Goal: Information Seeking & Learning: Learn about a topic

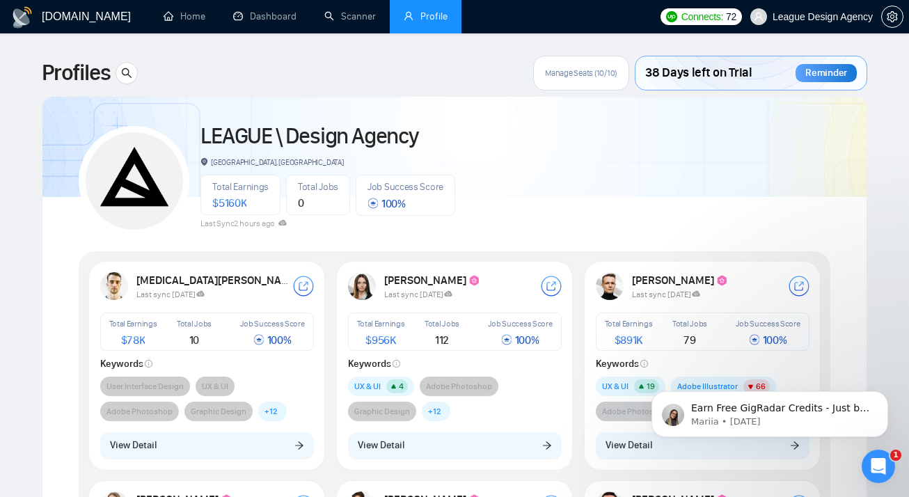
scroll to position [650, 0]
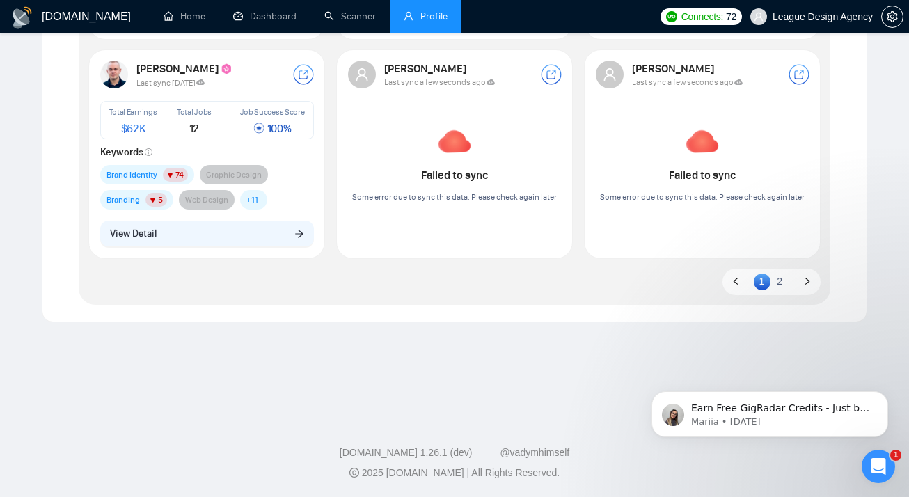
click at [775, 285] on link "2" at bounding box center [779, 281] width 17 height 15
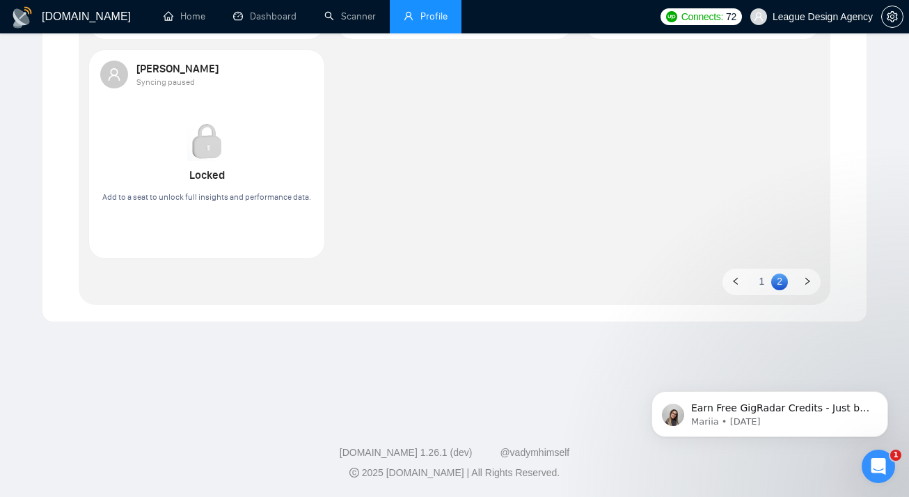
click at [763, 274] on link "1" at bounding box center [762, 281] width 17 height 15
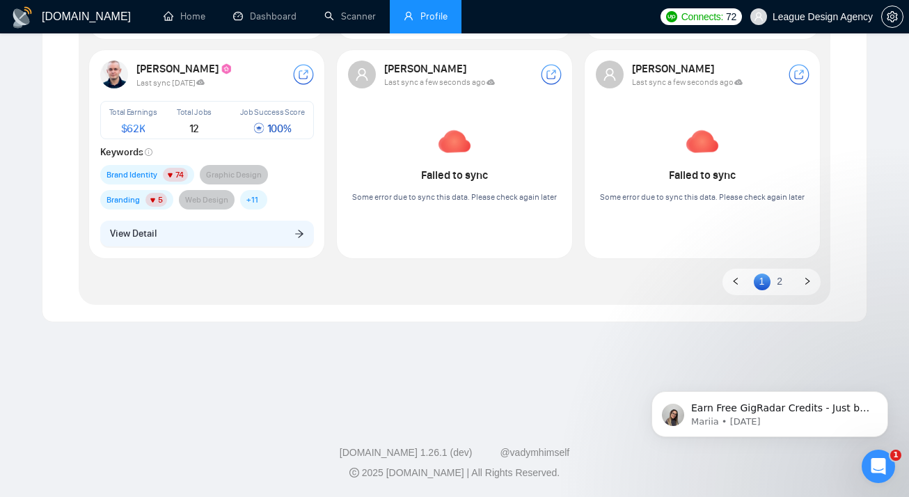
scroll to position [0, 0]
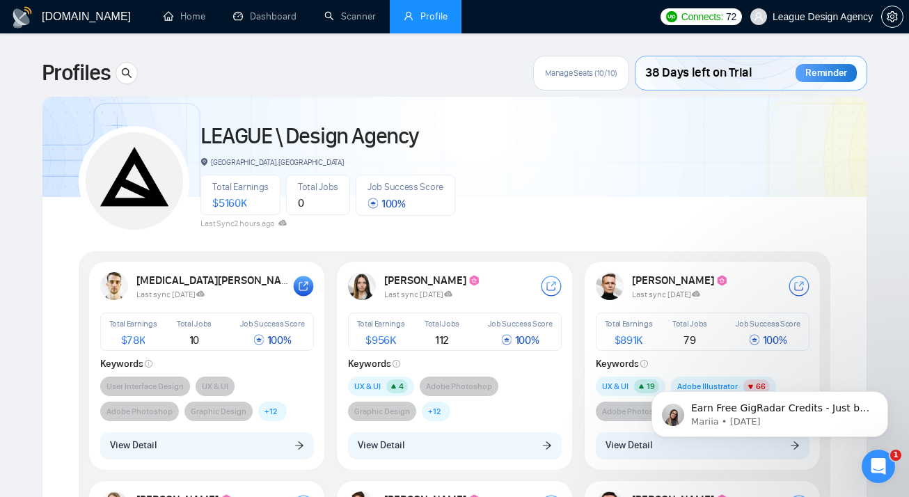
click at [297, 290] on rect at bounding box center [303, 286] width 20 height 20
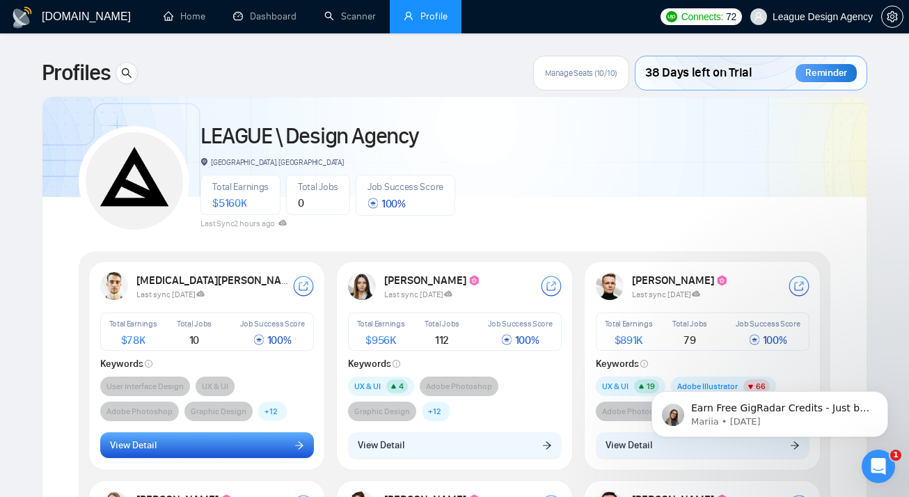
click at [237, 437] on button "View Detail" at bounding box center [207, 445] width 214 height 26
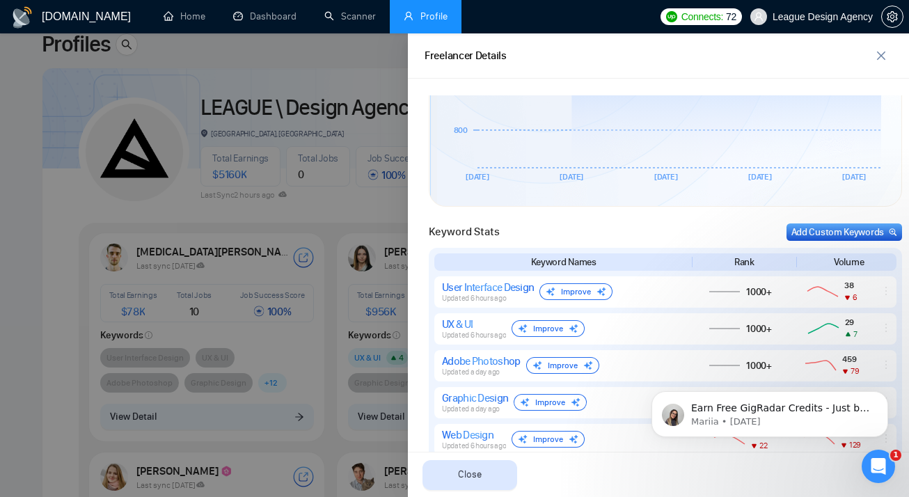
scroll to position [584, 0]
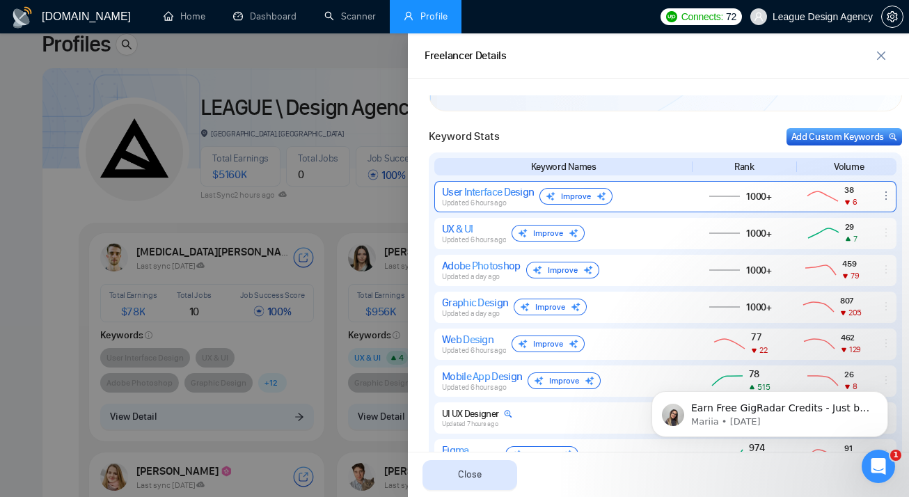
click at [571, 196] on div "Improve" at bounding box center [575, 196] width 73 height 17
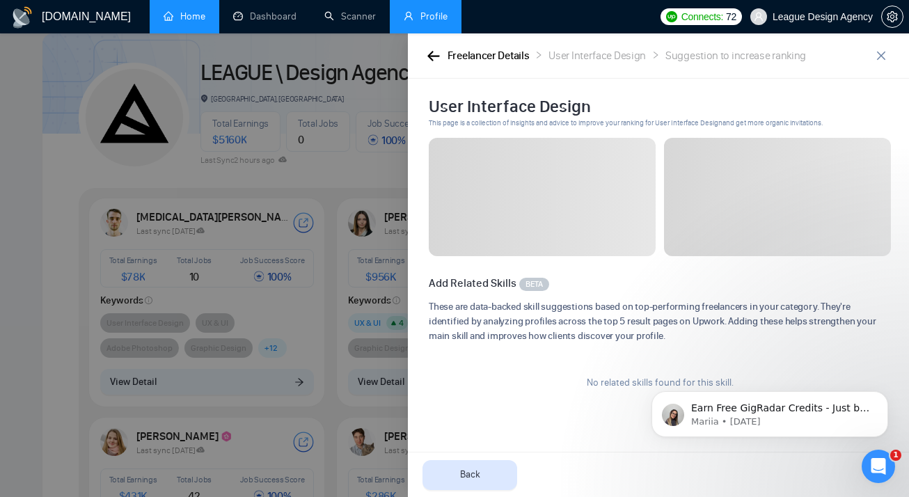
scroll to position [0, 0]
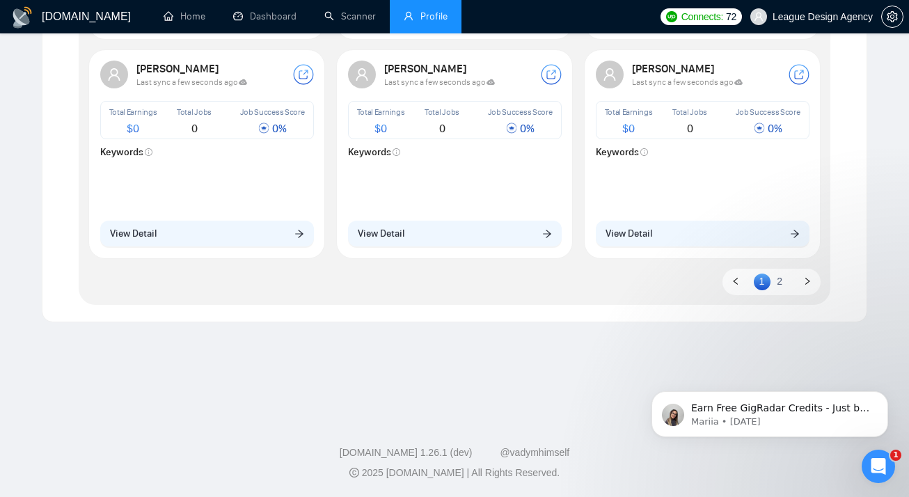
scroll to position [650, 0]
click at [784, 291] on ul "1 2" at bounding box center [771, 282] width 99 height 26
click at [781, 278] on link "2" at bounding box center [779, 281] width 17 height 15
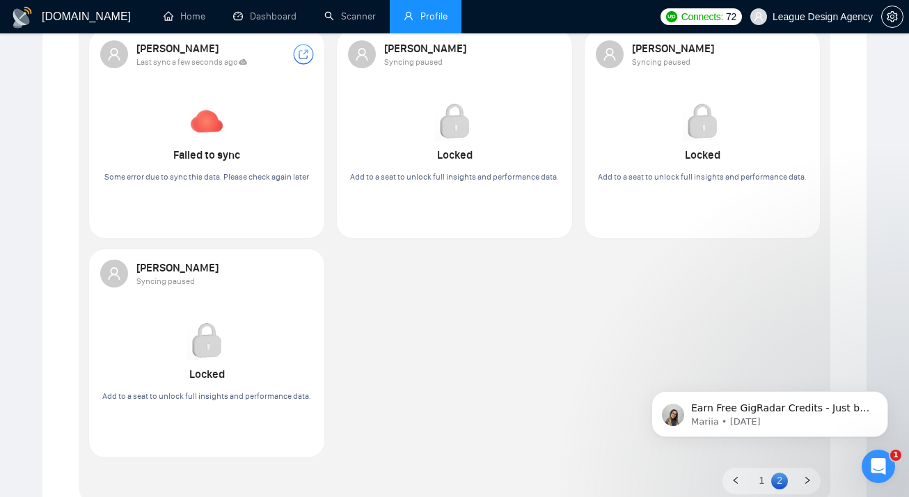
scroll to position [431, 0]
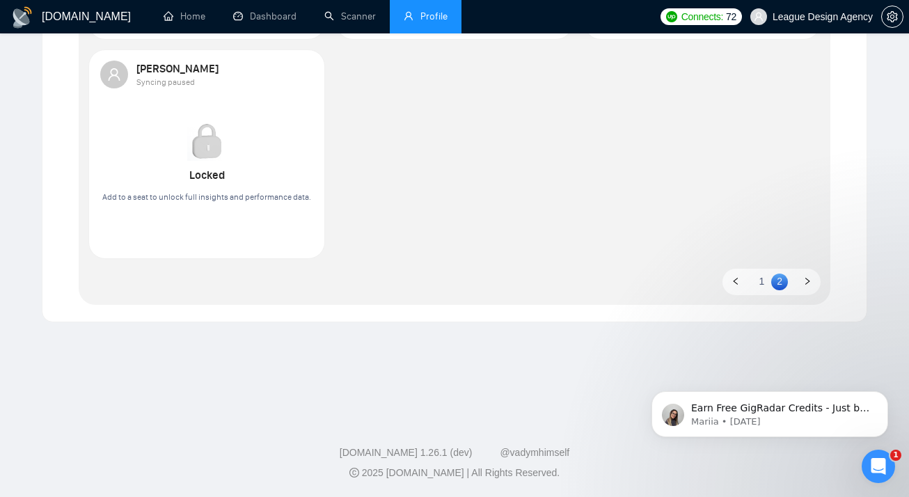
click at [759, 284] on link "1" at bounding box center [762, 281] width 17 height 15
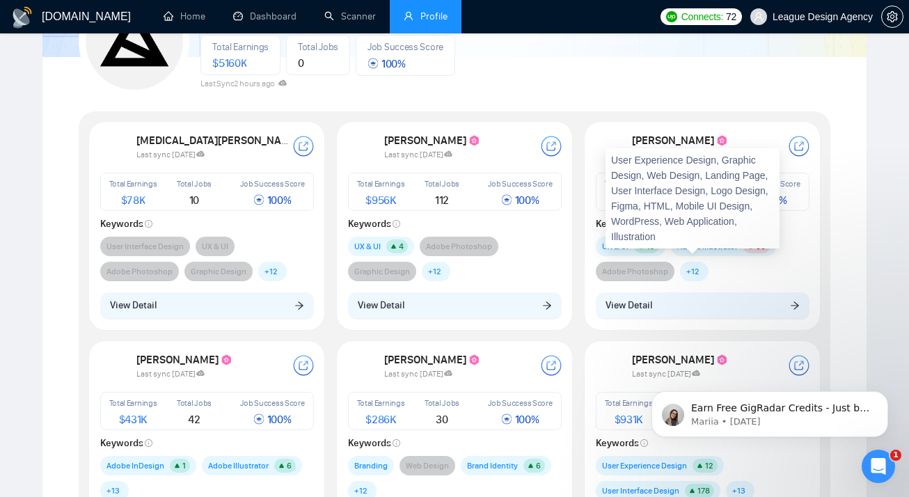
scroll to position [104, 0]
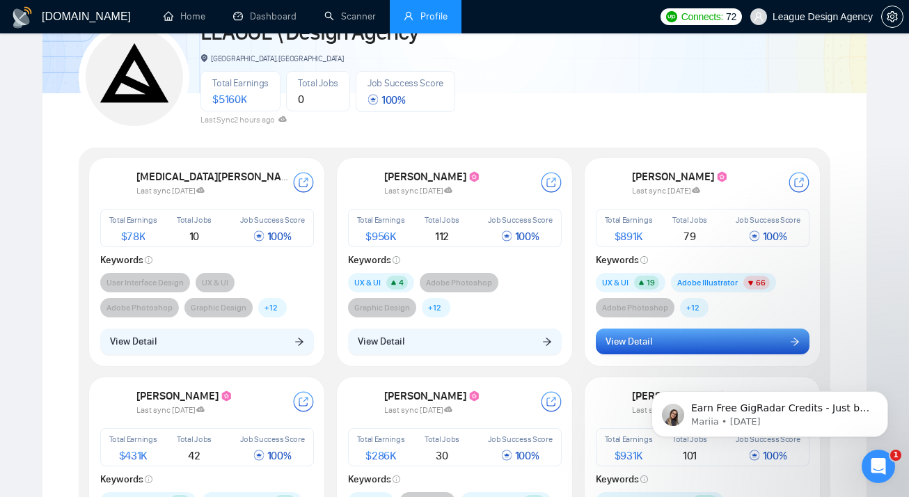
click at [633, 347] on span "View Detail" at bounding box center [629, 341] width 47 height 15
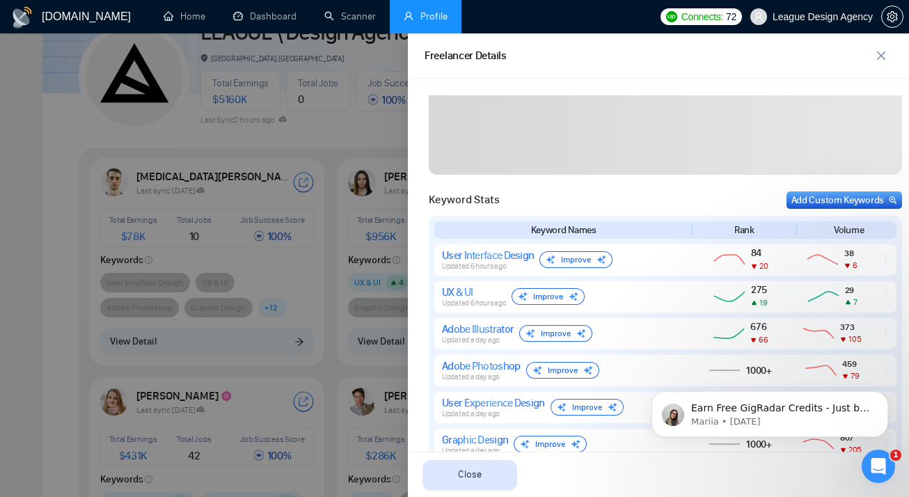
scroll to position [503, 0]
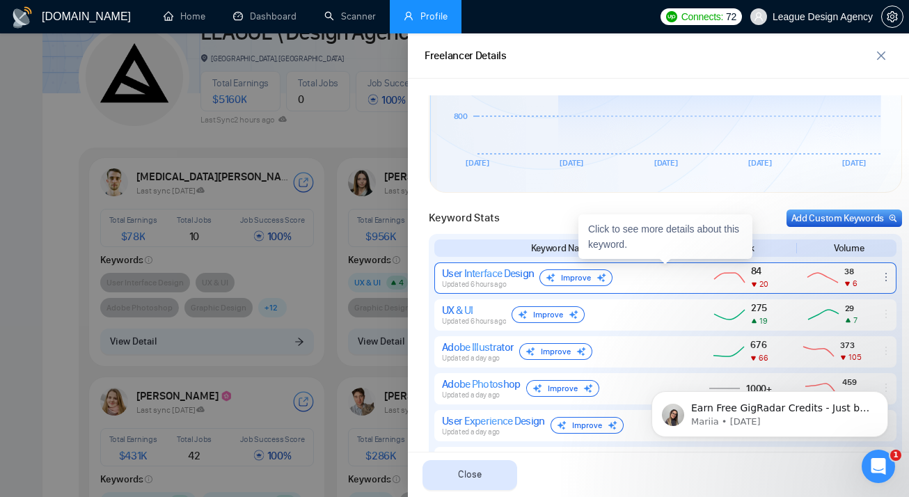
click at [566, 276] on div "Improve" at bounding box center [575, 277] width 73 height 17
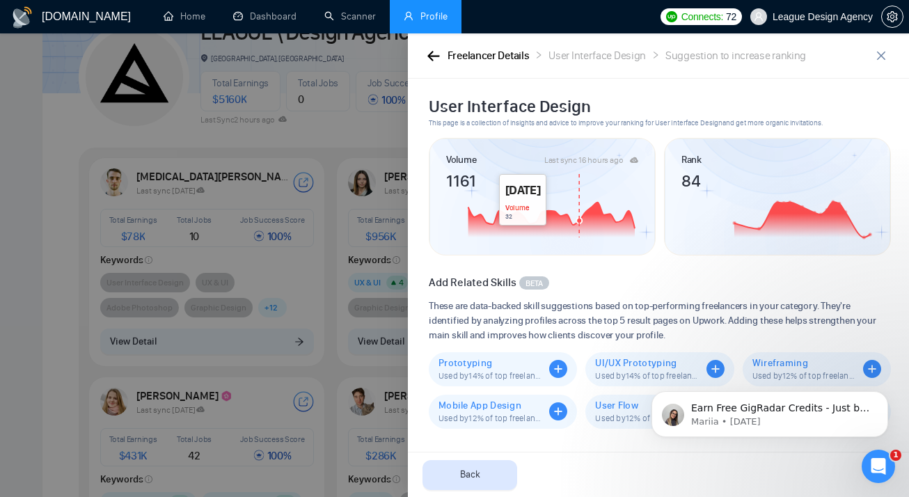
scroll to position [117, 0]
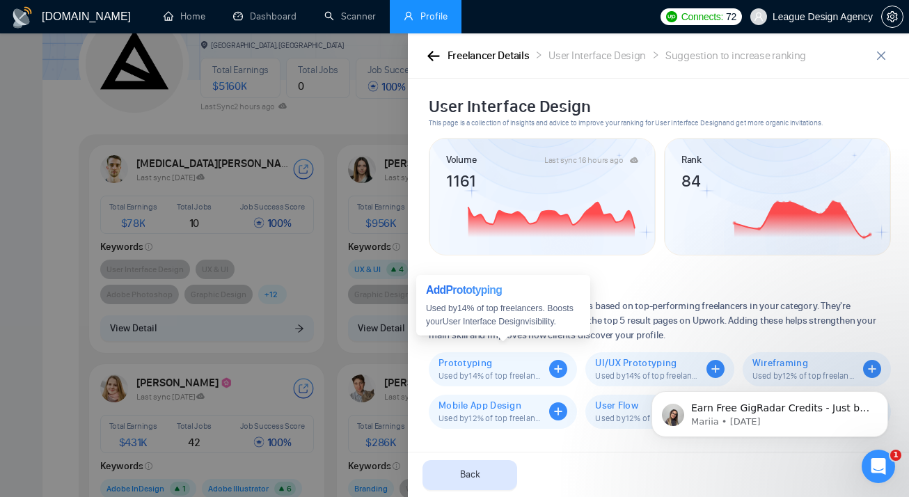
click at [558, 367] on icon "plus-circle" at bounding box center [558, 369] width 18 height 18
click at [703, 369] on body "Earn Free GigRadar Credits - Just by Sharing Your Story! 💬 Want more credits fo…" at bounding box center [769, 410] width 267 height 86
click at [720, 370] on body "Earn Free GigRadar Credits - Just by Sharing Your Story! 💬 Want more credits fo…" at bounding box center [769, 410] width 267 height 86
click at [711, 370] on body "Earn Free GigRadar Credits - Just by Sharing Your Story! 💬 Want more credits fo…" at bounding box center [769, 410] width 267 height 86
click at [432, 61] on button "button" at bounding box center [433, 55] width 17 height 15
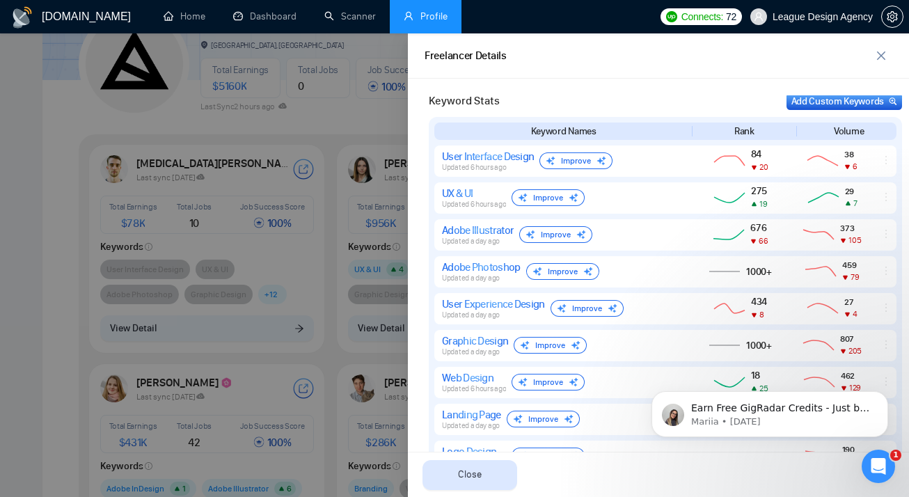
scroll to position [603, 0]
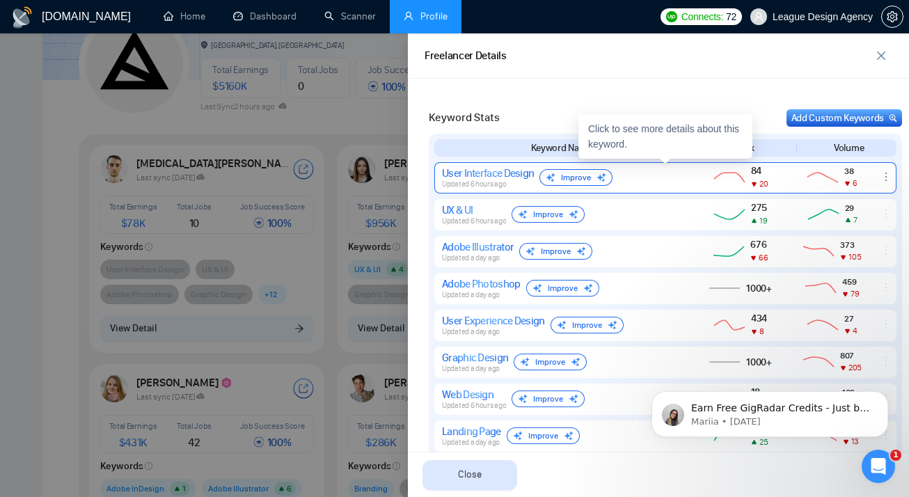
click at [561, 177] on div "Improve" at bounding box center [575, 177] width 73 height 17
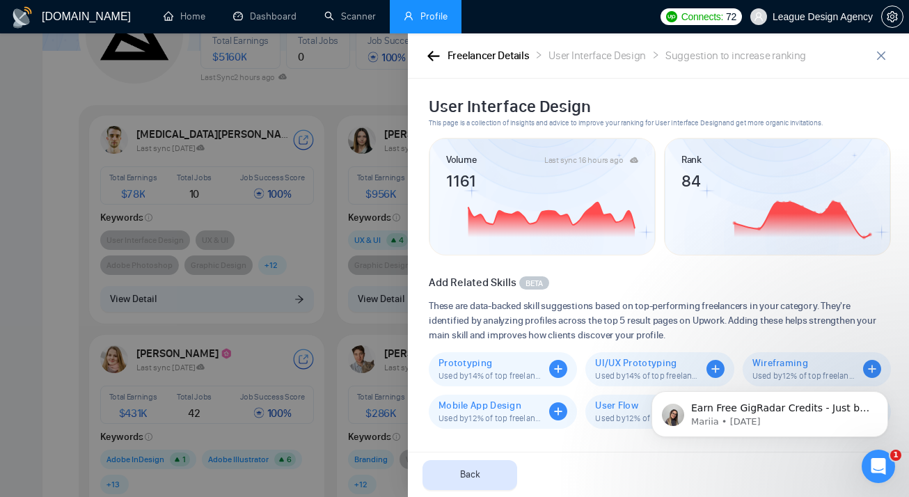
scroll to position [151, 0]
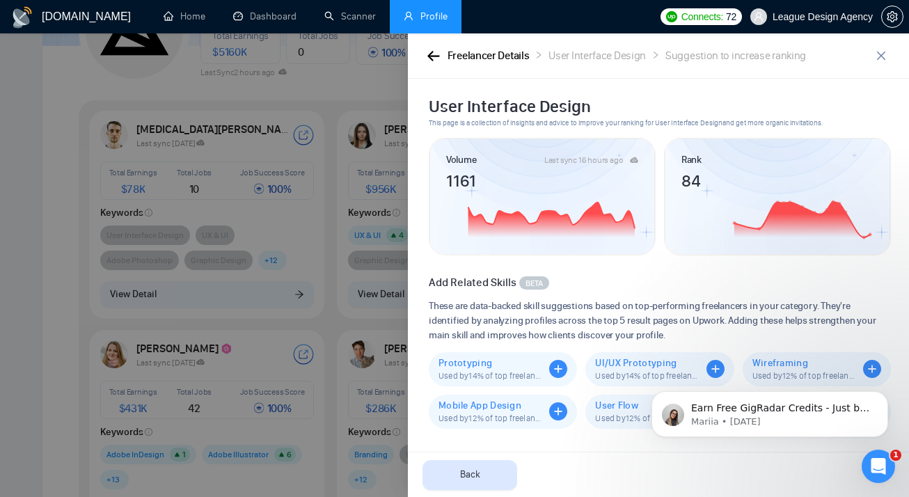
click at [387, 244] on div at bounding box center [454, 265] width 909 height 464
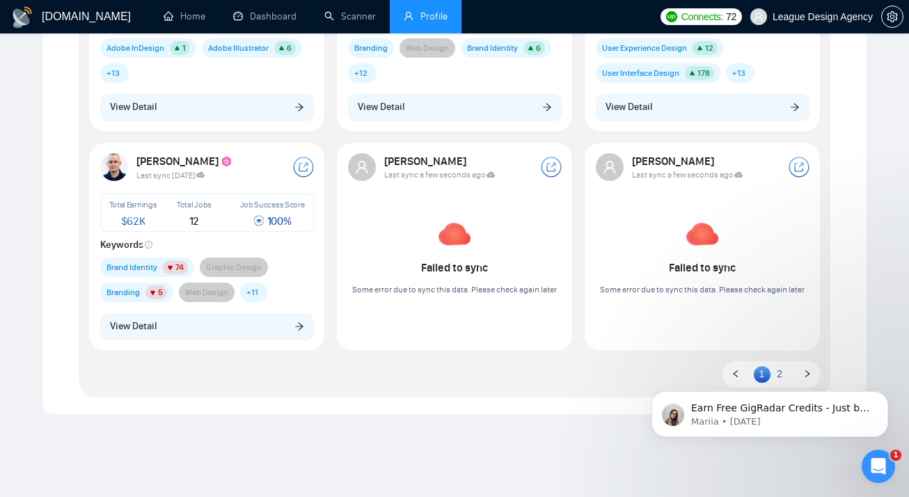
scroll to position [559, 0]
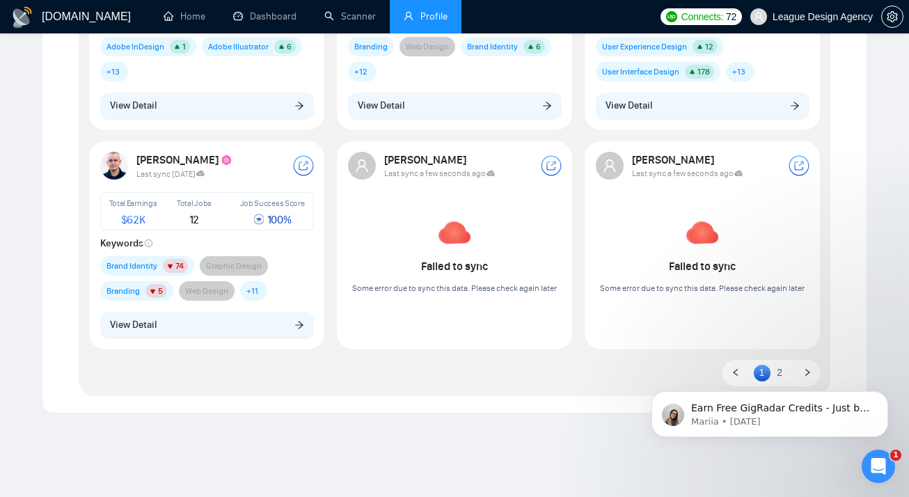
click at [777, 375] on body "Earn Free GigRadar Credits - Just by Sharing Your Story! 💬 Want more credits fo…" at bounding box center [769, 410] width 267 height 86
click at [775, 375] on body "Earn Free GigRadar Credits - Just by Sharing Your Story! 💬 Want more credits fo…" at bounding box center [769, 410] width 267 height 86
click at [772, 370] on body "Earn Free GigRadar Credits - Just by Sharing Your Story! 💬 Want more credits fo…" at bounding box center [769, 410] width 267 height 86
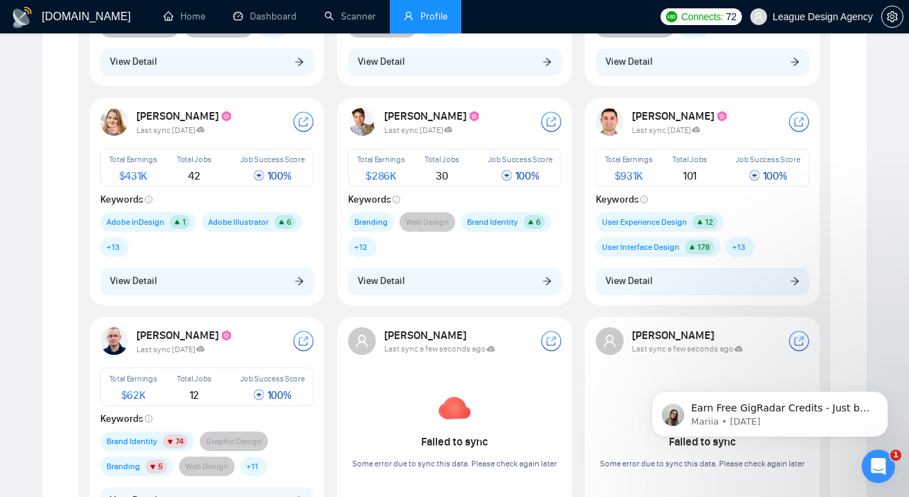
scroll to position [181, 0]
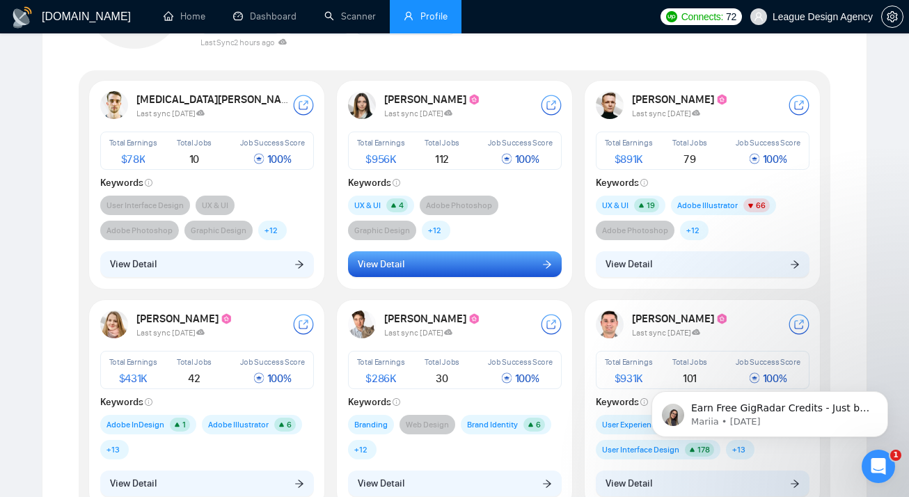
click at [465, 260] on button "View Detail" at bounding box center [455, 264] width 214 height 26
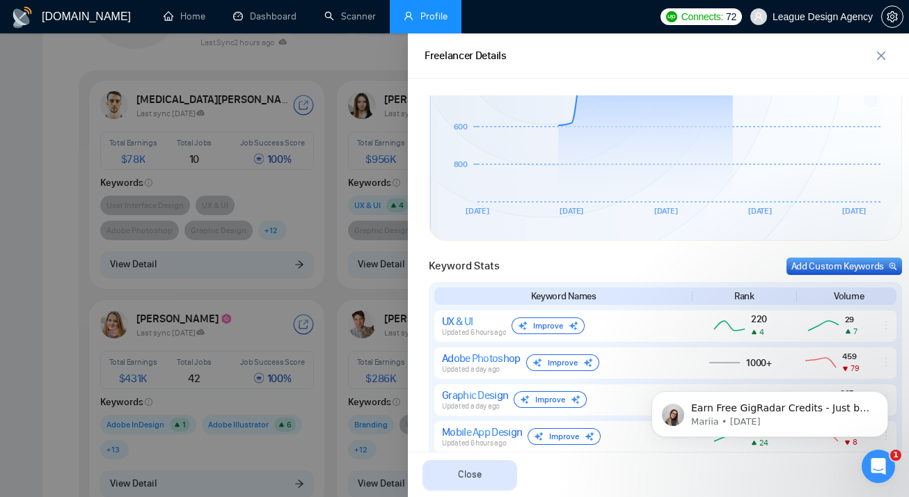
scroll to position [528, 0]
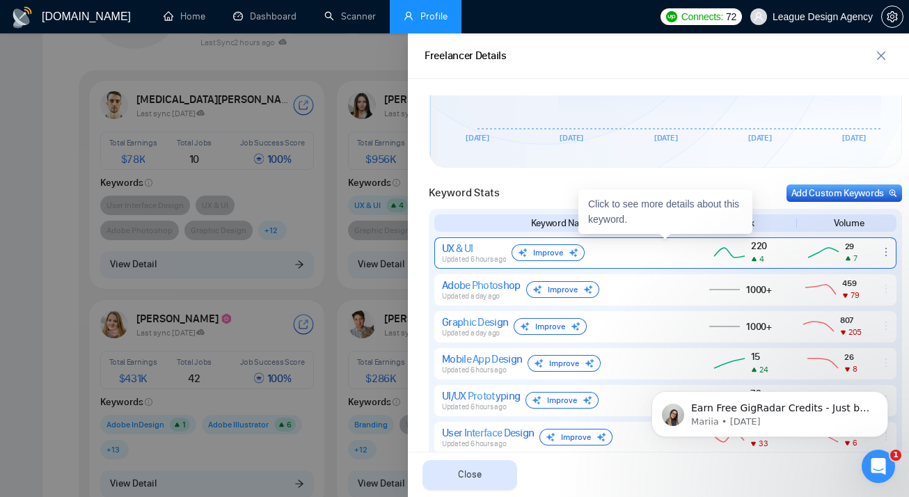
click at [564, 249] on div "Improve" at bounding box center [548, 252] width 73 height 17
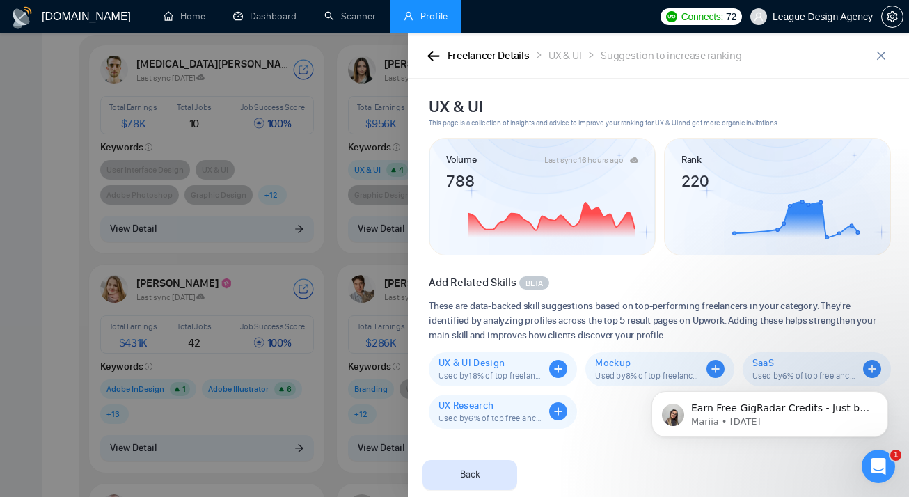
scroll to position [226, 0]
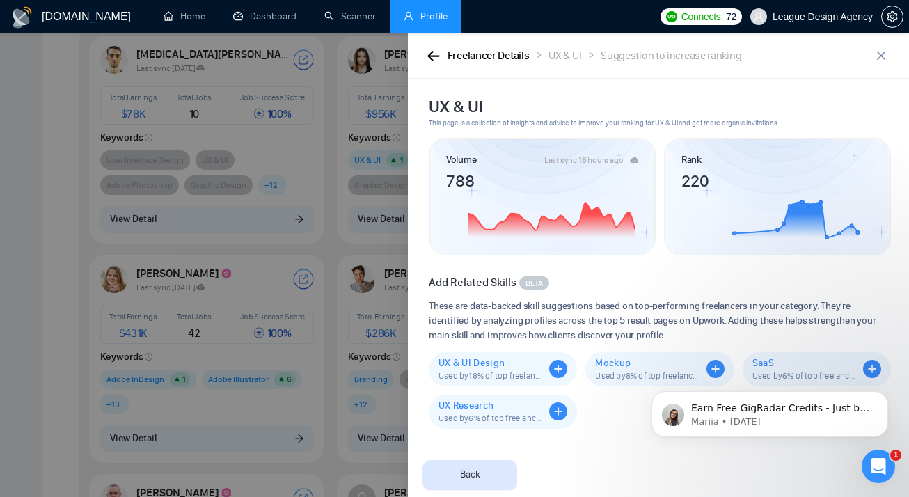
click at [327, 451] on div at bounding box center [454, 265] width 909 height 464
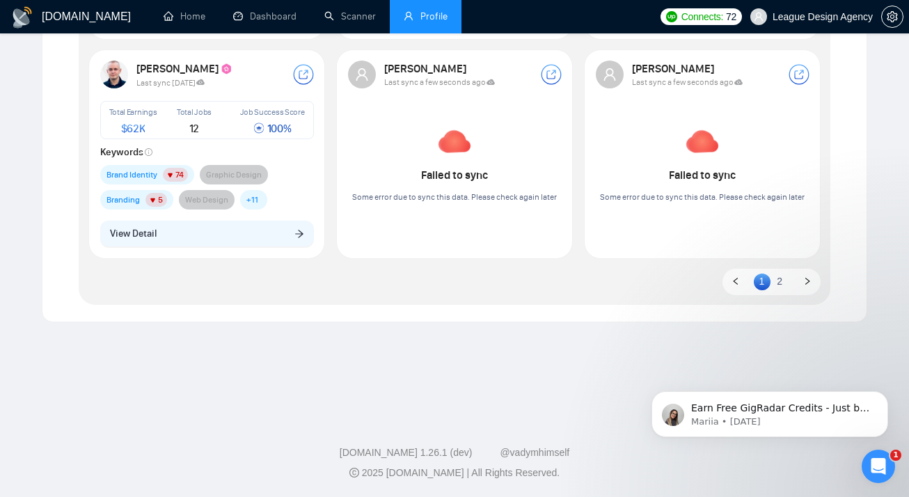
scroll to position [650, 0]
